Goal: Task Accomplishment & Management: Use online tool/utility

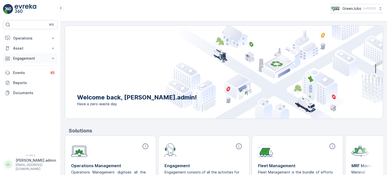
click at [26, 59] on p "Engagement" at bounding box center [30, 58] width 34 height 5
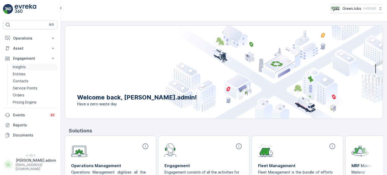
click at [18, 66] on p "Insights" at bounding box center [19, 66] width 13 height 5
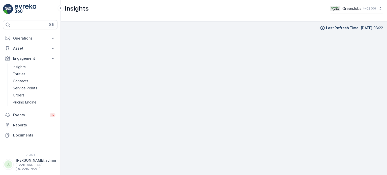
scroll to position [4, 0]
click at [20, 66] on p "Insights" at bounding box center [19, 66] width 13 height 5
click at [24, 40] on p "Operations" at bounding box center [30, 38] width 34 height 5
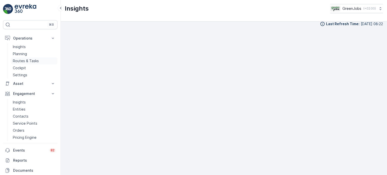
click at [27, 61] on p "Routes & Tasks" at bounding box center [26, 60] width 26 height 5
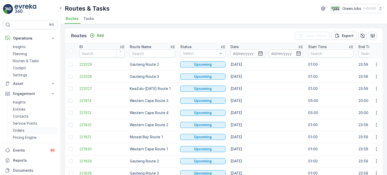
click at [19, 130] on p "Orders" at bounding box center [19, 130] width 12 height 5
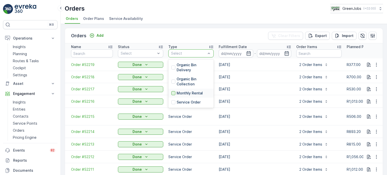
click at [174, 92] on div at bounding box center [173, 93] width 4 height 4
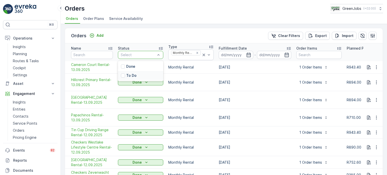
click at [125, 74] on div "To Do" at bounding box center [129, 75] width 16 height 5
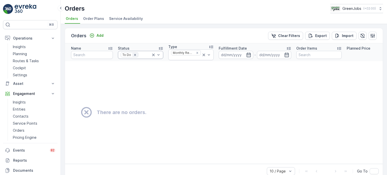
click at [133, 54] on icon "Remove To Do" at bounding box center [135, 55] width 4 height 4
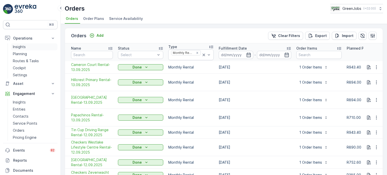
click at [25, 47] on p "Insights" at bounding box center [19, 46] width 13 height 5
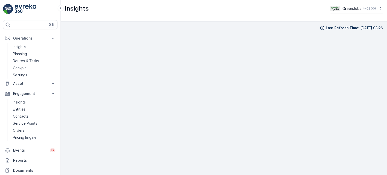
scroll to position [4, 0]
click at [20, 101] on p "Insights" at bounding box center [19, 102] width 13 height 5
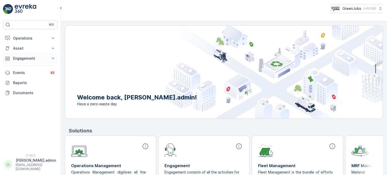
click at [27, 58] on p "Engagement" at bounding box center [30, 58] width 34 height 5
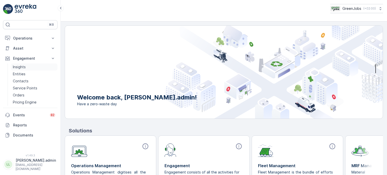
click at [22, 65] on p "Insights" at bounding box center [19, 66] width 13 height 5
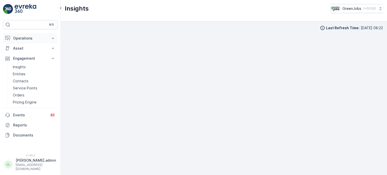
click at [26, 39] on p "Operations" at bounding box center [30, 38] width 34 height 5
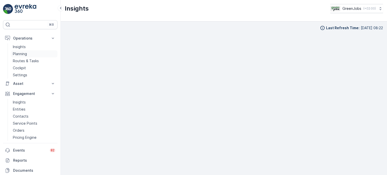
click at [23, 53] on p "Planning" at bounding box center [20, 53] width 14 height 5
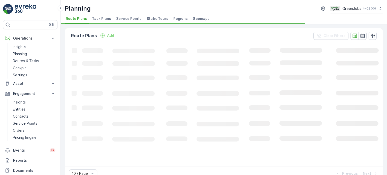
click at [128, 18] on span "Service Points" at bounding box center [128, 18] width 25 height 5
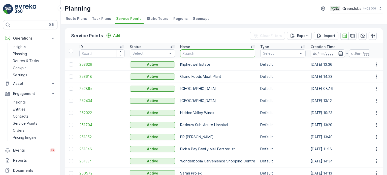
click at [212, 52] on input "text" at bounding box center [217, 53] width 75 height 8
type input "cradle"
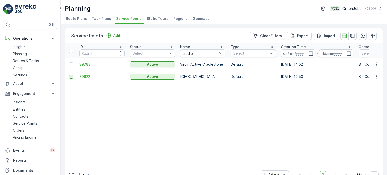
click at [70, 77] on div at bounding box center [71, 77] width 4 height 4
click at [69, 75] on input "checkbox" at bounding box center [69, 75] width 0 height 0
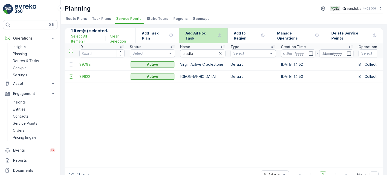
click at [215, 37] on p "Add Ad Hoc Task" at bounding box center [200, 36] width 30 height 10
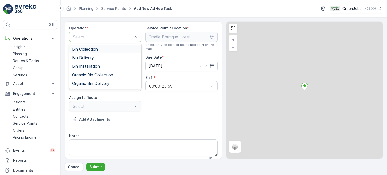
click at [92, 49] on span "Bin Collection" at bounding box center [85, 49] width 26 height 5
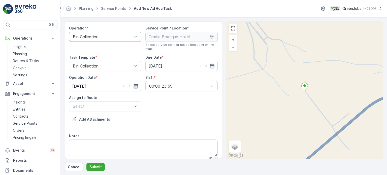
click at [210, 65] on icon "button" at bounding box center [212, 66] width 4 height 5
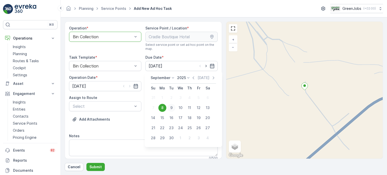
click at [170, 108] on div "9" at bounding box center [171, 108] width 8 height 8
type input "09.09.2025"
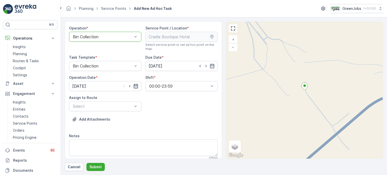
click at [134, 85] on icon "button" at bounding box center [135, 86] width 5 height 5
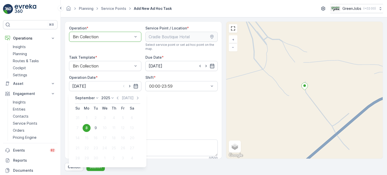
click at [95, 128] on div "9" at bounding box center [96, 128] width 8 height 8
type input "09.09.2025"
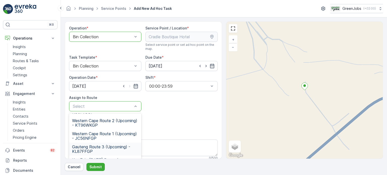
scroll to position [73, 0]
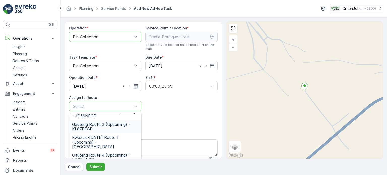
click at [84, 126] on span "Gauteng Route 3 (Upcoming) - KL87FFGP" at bounding box center [105, 126] width 66 height 9
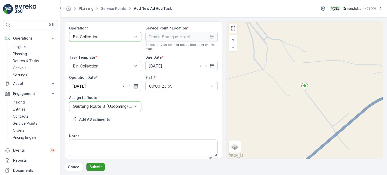
click at [100, 166] on p "Submit" at bounding box center [95, 166] width 12 height 5
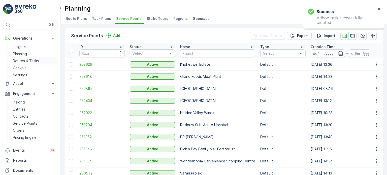
click at [29, 61] on p "Routes & Tasks" at bounding box center [26, 60] width 26 height 5
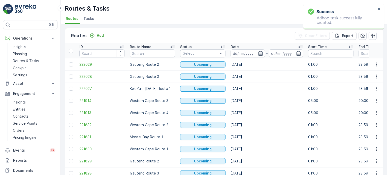
click at [261, 54] on icon "button" at bounding box center [260, 53] width 5 height 5
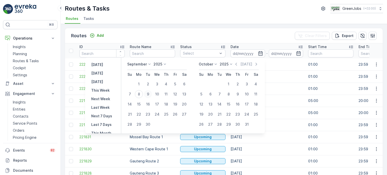
click at [149, 93] on div "9" at bounding box center [148, 94] width 8 height 8
type input "09.09.2025"
click at [149, 93] on div "9" at bounding box center [148, 94] width 8 height 8
type input "09.09.2025"
click at [149, 93] on div "9" at bounding box center [148, 94] width 8 height 8
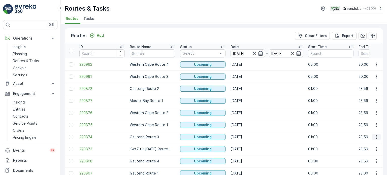
click at [374, 137] on icon "button" at bounding box center [376, 136] width 5 height 5
click at [357, 97] on span "See More Details" at bounding box center [364, 98] width 29 height 5
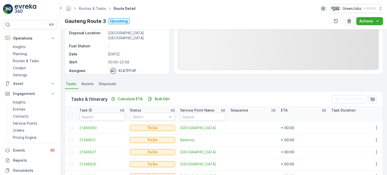
scroll to position [76, 0]
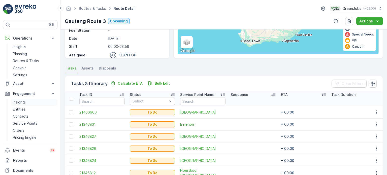
click at [23, 100] on p "Insights" at bounding box center [19, 102] width 13 height 5
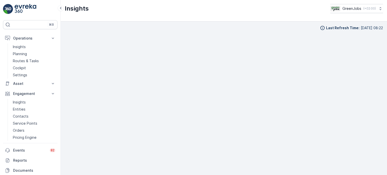
scroll to position [4, 0]
click at [25, 123] on p "Service Points" at bounding box center [25, 123] width 24 height 5
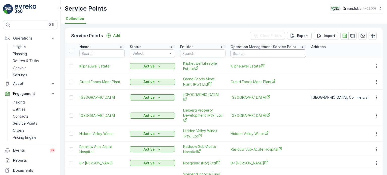
click at [243, 53] on input "text" at bounding box center [268, 53] width 76 height 8
type input "telko"
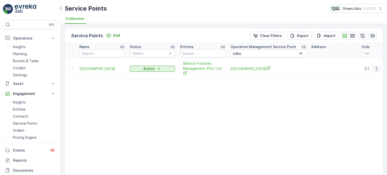
click at [375, 69] on icon "button" at bounding box center [376, 68] width 5 height 5
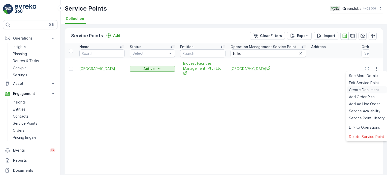
click at [360, 88] on span "Create Document" at bounding box center [364, 89] width 30 height 5
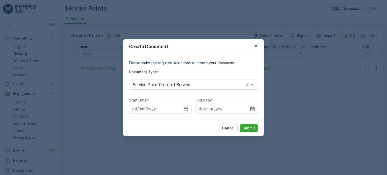
click at [186, 108] on icon "button" at bounding box center [186, 108] width 4 height 5
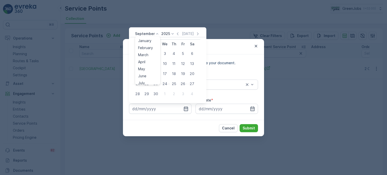
click at [153, 32] on p "September" at bounding box center [145, 33] width 20 height 5
click at [146, 63] on span "August" at bounding box center [144, 64] width 12 height 5
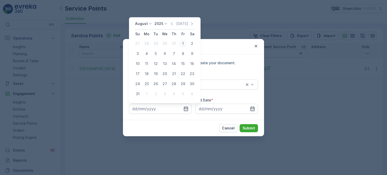
click at [183, 42] on div "1" at bounding box center [183, 44] width 8 height 8
type input "01.08.2025"
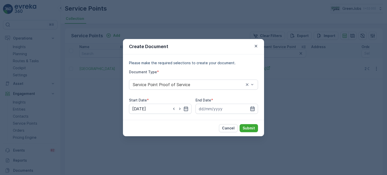
click at [252, 107] on icon "button" at bounding box center [252, 108] width 5 height 5
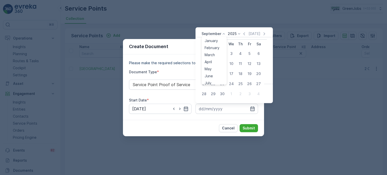
click at [222, 33] on icon at bounding box center [223, 33] width 5 height 5
click at [208, 66] on span "August" at bounding box center [210, 64] width 12 height 5
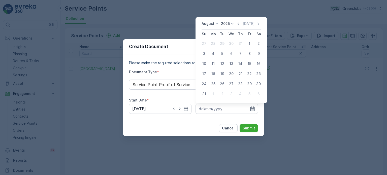
drag, startPoint x: 202, startPoint y: 94, endPoint x: 205, endPoint y: 94, distance: 3.0
click at [203, 94] on div "31" at bounding box center [204, 94] width 8 height 8
type input "31.08.2025"
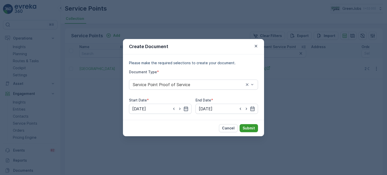
click at [250, 128] on p "Submit" at bounding box center [248, 128] width 12 height 5
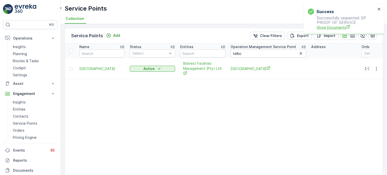
click at [333, 27] on span "Show Documents" at bounding box center [345, 27] width 59 height 5
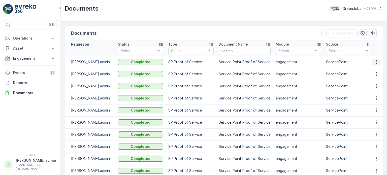
click at [374, 62] on icon "button" at bounding box center [376, 61] width 5 height 5
click at [370, 69] on span "See Details" at bounding box center [374, 69] width 19 height 5
